Goal: Transaction & Acquisition: Purchase product/service

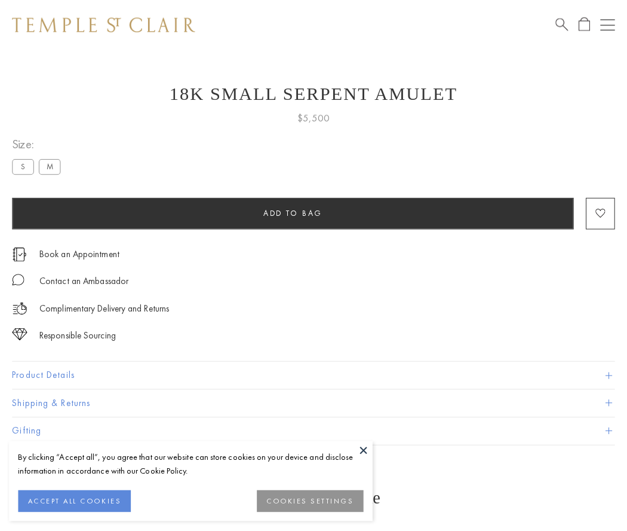
scroll to position [47, 0]
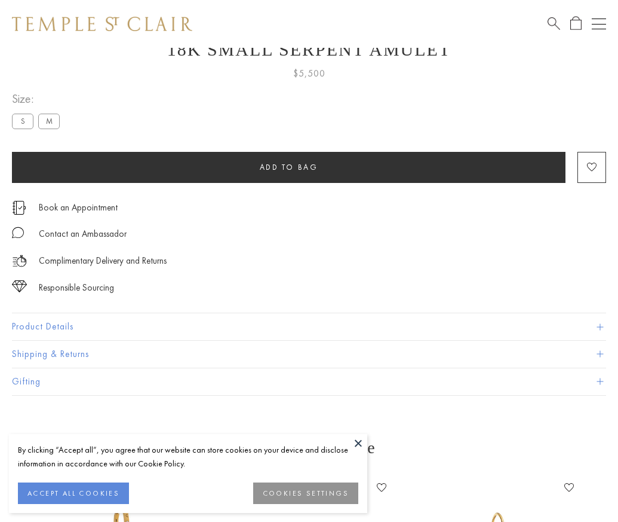
click at [289, 167] on span "Add to bag" at bounding box center [289, 167] width 59 height 10
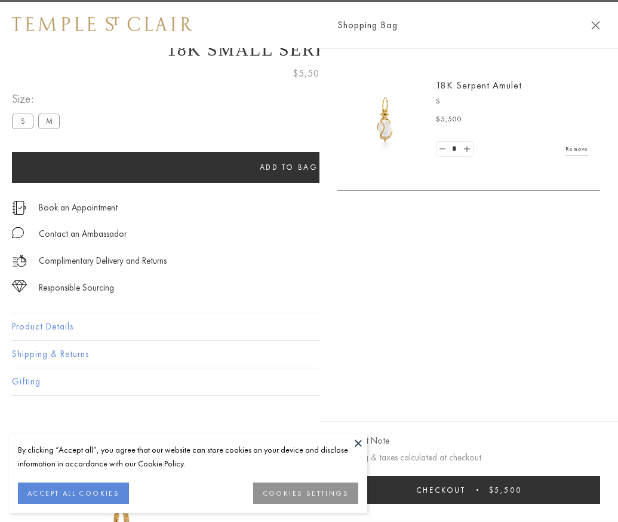
click at [600, 498] on button "Checkout $5,500" at bounding box center [469, 490] width 263 height 28
